Goal: Task Accomplishment & Management: Use online tool/utility

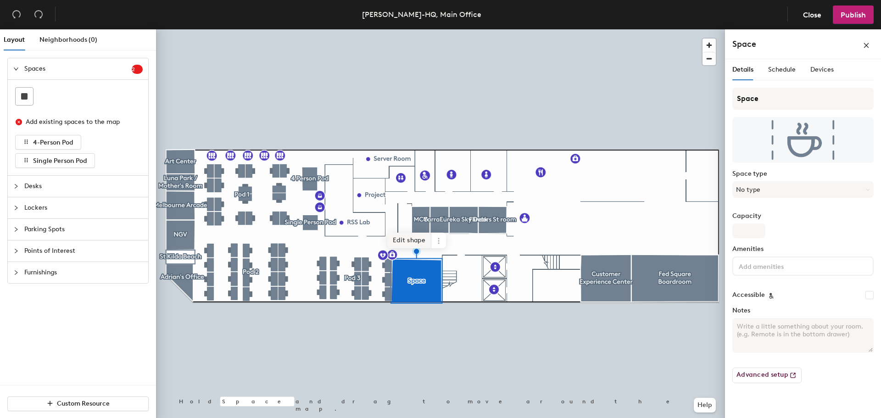
click at [415, 242] on span "Edit shape" at bounding box center [409, 241] width 44 height 16
click at [771, 191] on button "No type" at bounding box center [802, 189] width 141 height 17
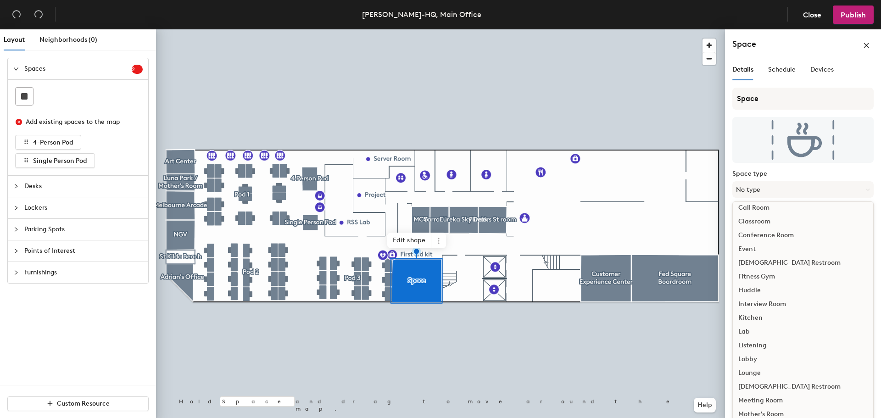
scroll to position [46, 0]
click at [775, 248] on div "Conference Room" at bounding box center [803, 249] width 140 height 14
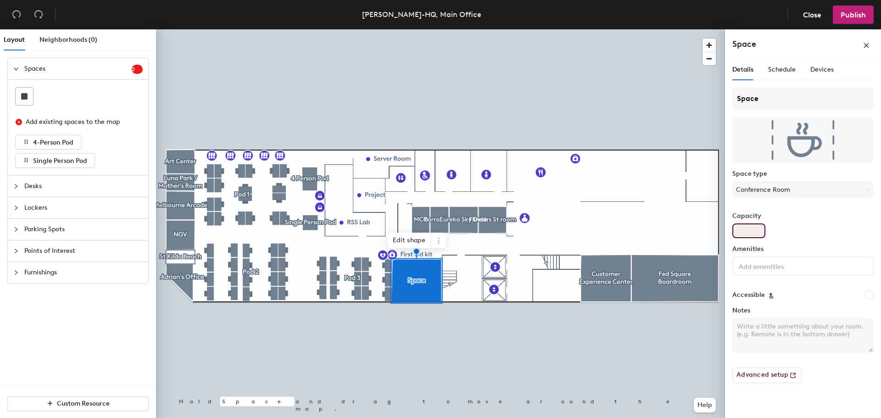
click at [750, 233] on input "Capacity" at bounding box center [748, 230] width 33 height 15
type input "8"
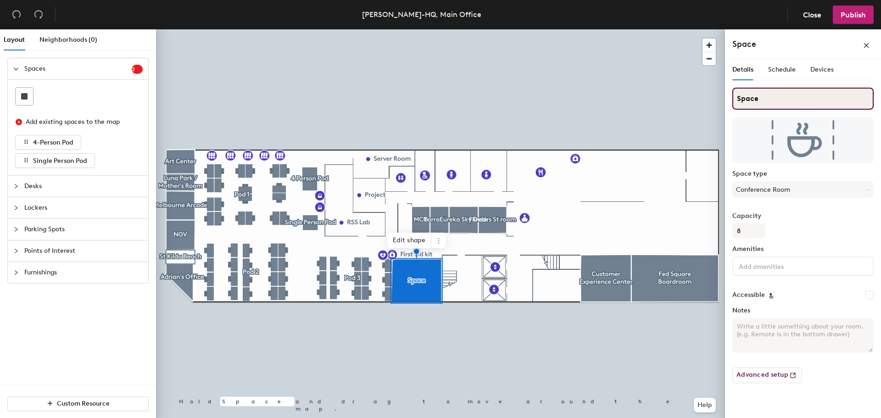
click at [775, 98] on input "Space" at bounding box center [802, 99] width 141 height 22
click at [753, 98] on input "S" at bounding box center [802, 99] width 141 height 22
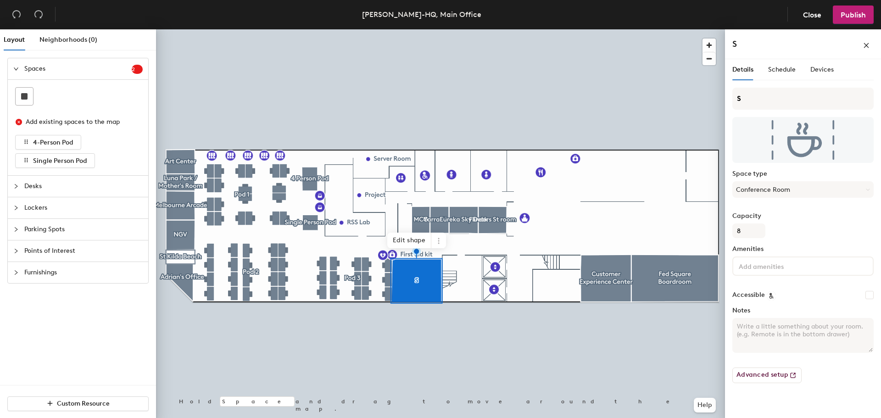
click at [733, 43] on h4 "S" at bounding box center [734, 44] width 5 height 12
drag, startPoint x: 737, startPoint y: 98, endPoint x: 757, endPoint y: 98, distance: 20.2
click at [757, 98] on input "S" at bounding box center [802, 99] width 141 height 22
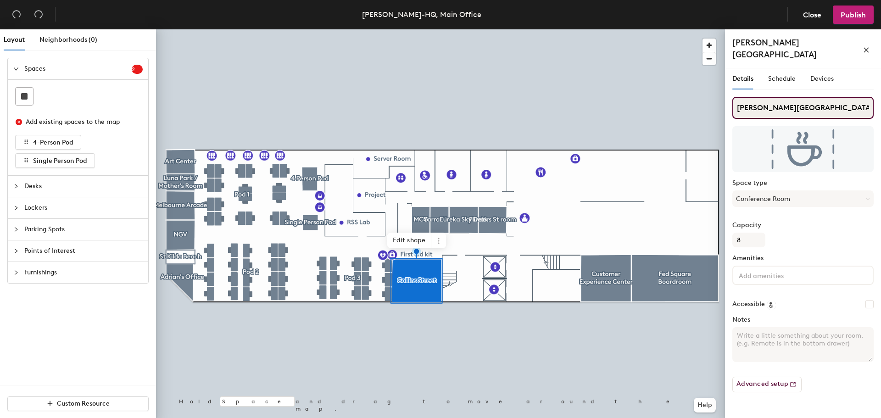
type input "Collins Street"
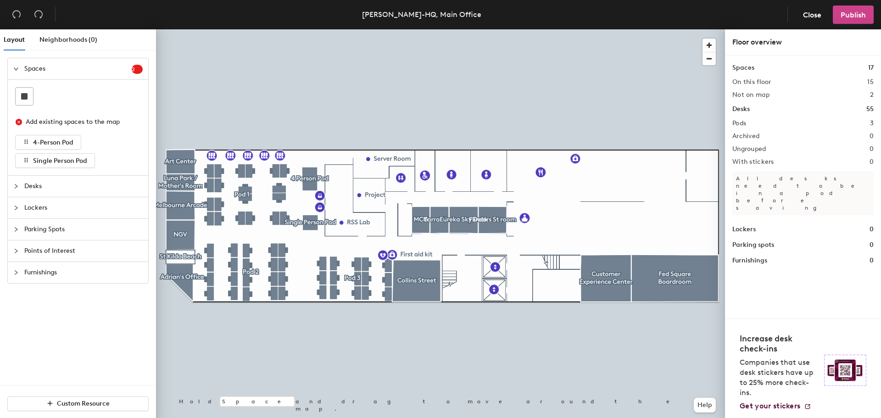
click at [853, 17] on span "Publish" at bounding box center [852, 15] width 25 height 9
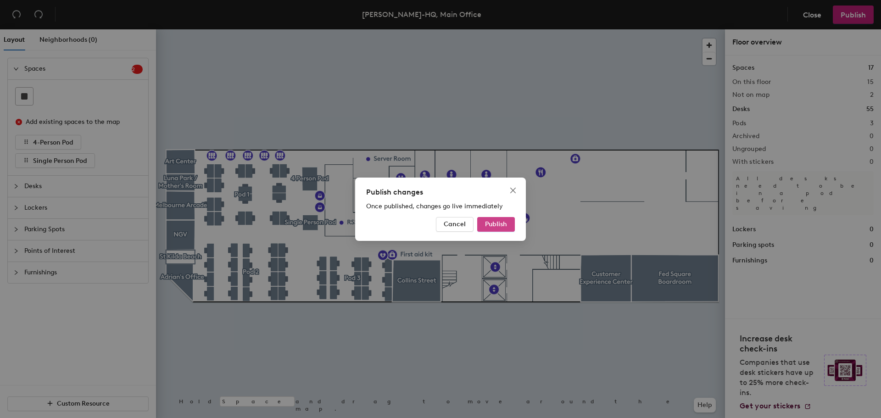
click at [501, 226] on span "Publish" at bounding box center [496, 224] width 22 height 8
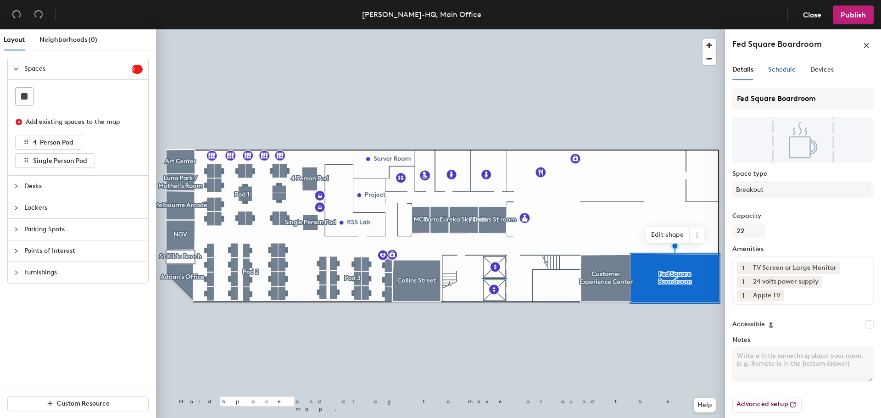
click at [783, 70] on span "Schedule" at bounding box center [782, 70] width 28 height 8
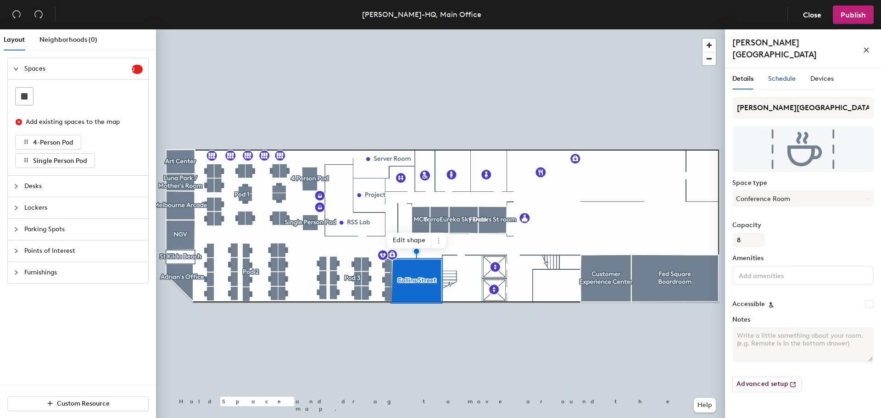
click at [781, 75] on span "Schedule" at bounding box center [782, 79] width 28 height 8
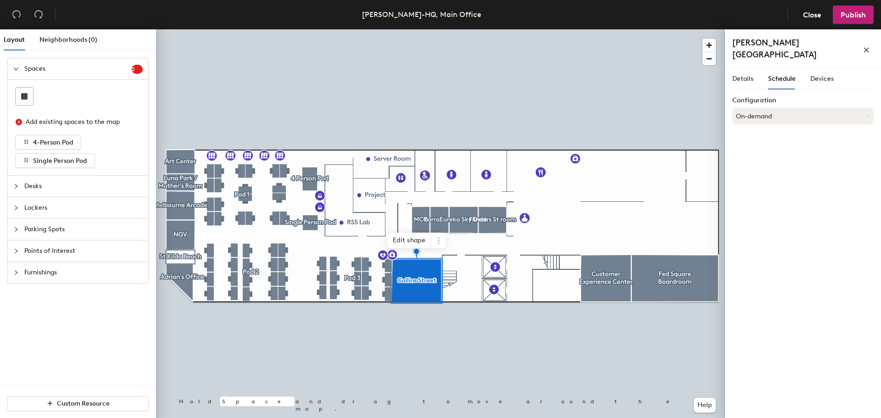
click at [786, 108] on button "On-demand" at bounding box center [802, 116] width 141 height 17
click at [752, 146] on div "Scheduled" at bounding box center [803, 153] width 140 height 14
click at [772, 128] on button "Select account" at bounding box center [802, 136] width 141 height 17
click at [761, 180] on div "Exchange" at bounding box center [803, 187] width 140 height 14
click at [773, 129] on button "Select account" at bounding box center [802, 136] width 141 height 17
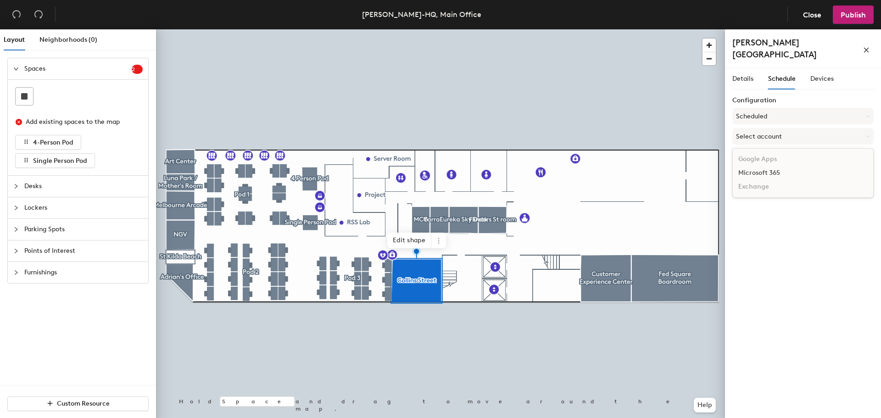
click at [766, 166] on div "Microsoft 365" at bounding box center [803, 173] width 140 height 14
click at [470, 29] on div at bounding box center [440, 29] width 569 height 0
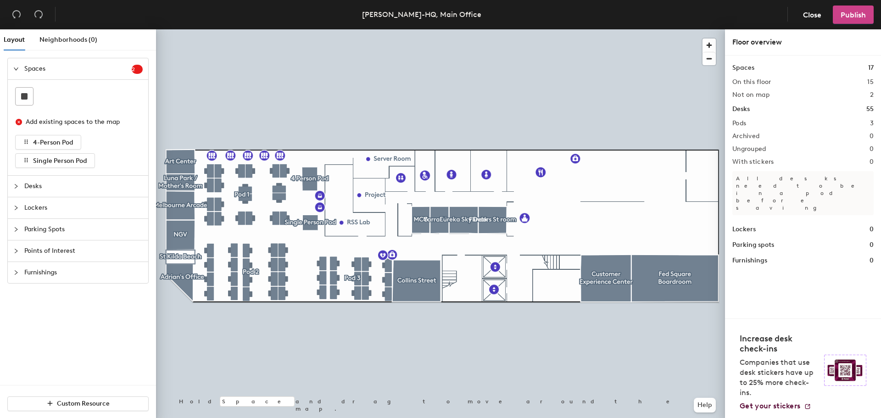
click at [851, 16] on span "Publish" at bounding box center [852, 15] width 25 height 9
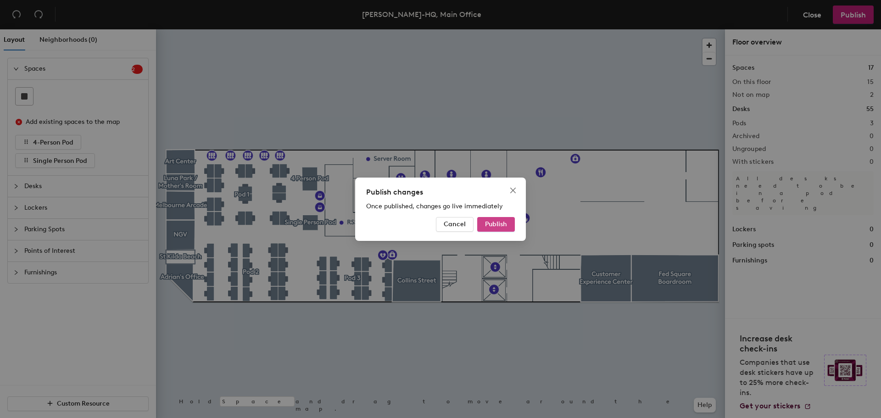
click at [495, 223] on span "Publish" at bounding box center [496, 224] width 22 height 8
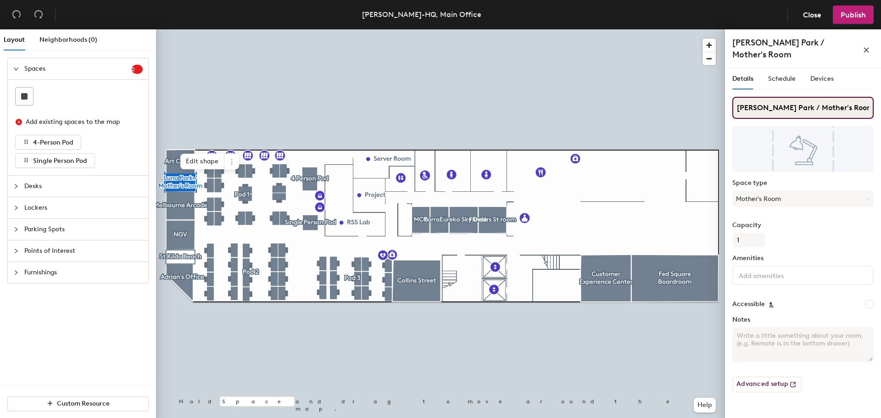
click at [788, 98] on input "Luna Park / Mother's Room" at bounding box center [802, 108] width 141 height 22
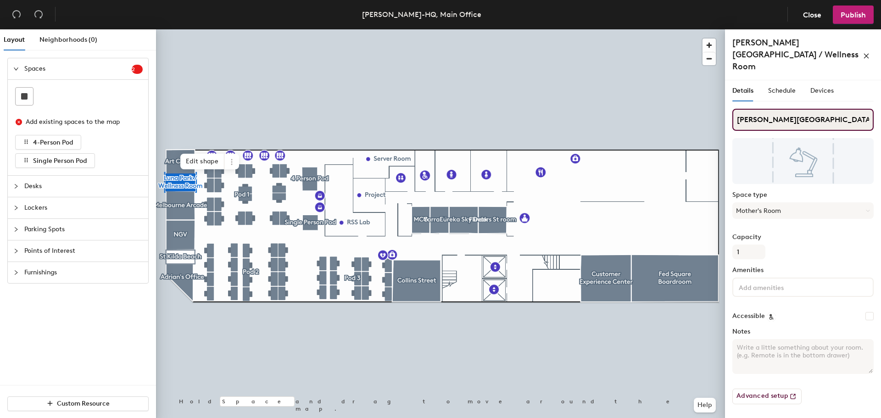
type input "Luna Park / Wellness Room"
click at [838, 233] on label "Capacity" at bounding box center [802, 236] width 141 height 7
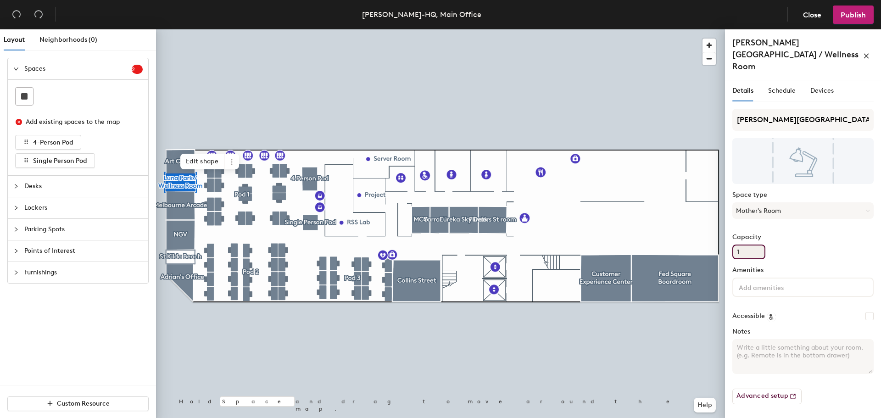
click at [765, 244] on input "1" at bounding box center [748, 251] width 33 height 15
click at [855, 16] on span "Publish" at bounding box center [852, 15] width 25 height 9
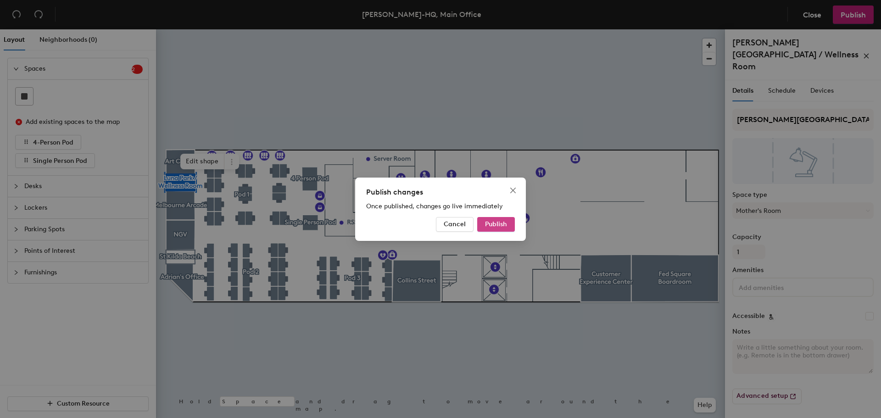
click at [495, 222] on span "Publish" at bounding box center [496, 224] width 22 height 8
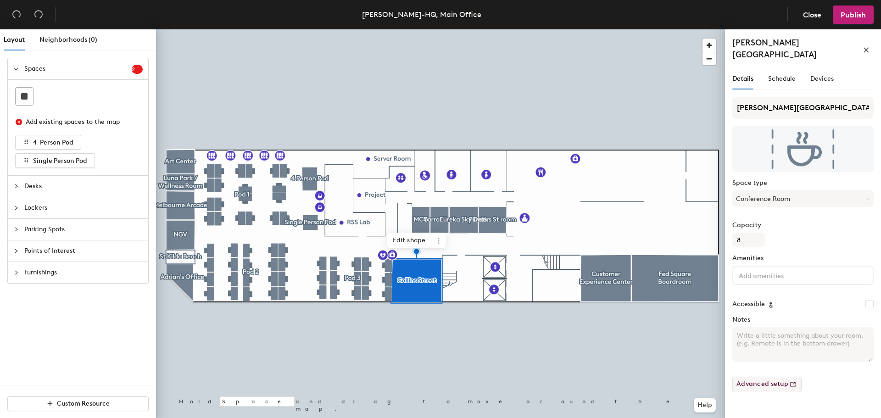
click at [763, 377] on button "Advanced setup" at bounding box center [766, 385] width 69 height 16
click at [785, 75] on span "Schedule" at bounding box center [782, 79] width 28 height 8
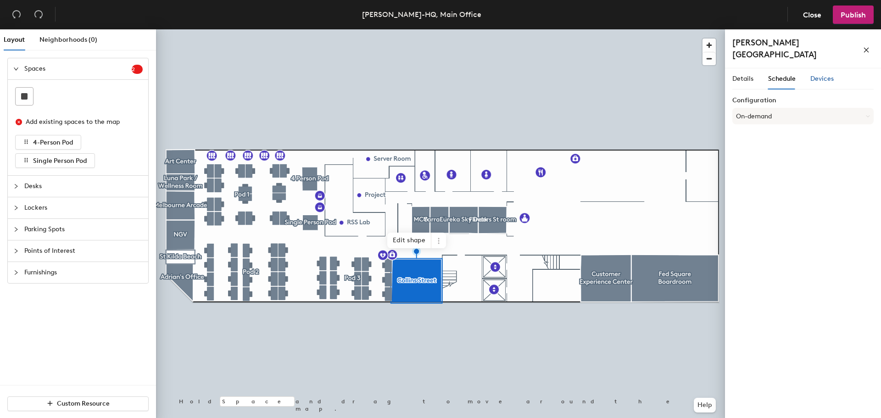
click at [829, 75] on span "Devices" at bounding box center [821, 79] width 23 height 8
click at [742, 75] on span "Details" at bounding box center [742, 79] width 21 height 8
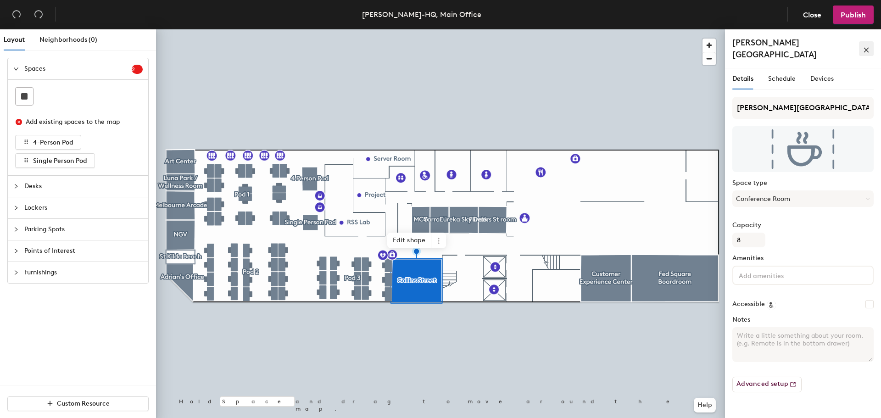
click at [863, 47] on icon "close" at bounding box center [866, 50] width 6 height 6
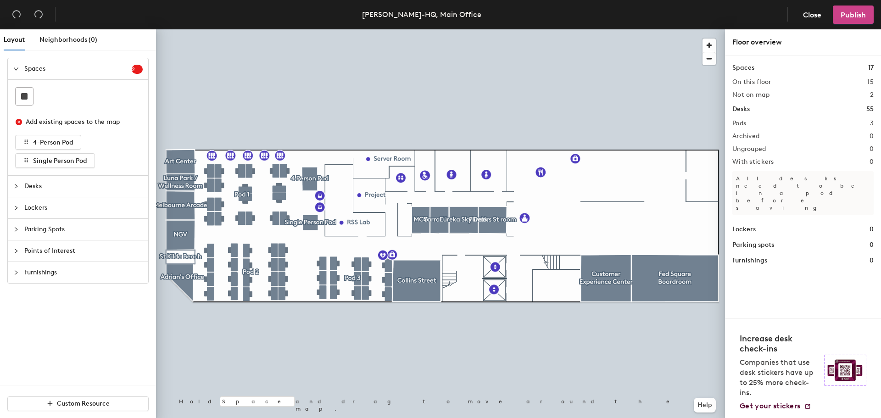
click at [850, 12] on span "Publish" at bounding box center [852, 15] width 25 height 9
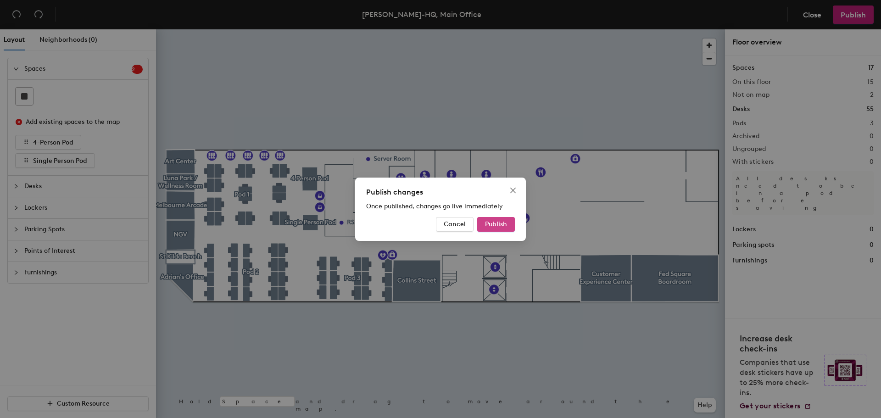
click at [492, 226] on span "Publish" at bounding box center [496, 224] width 22 height 8
